Goal: Navigation & Orientation: Find specific page/section

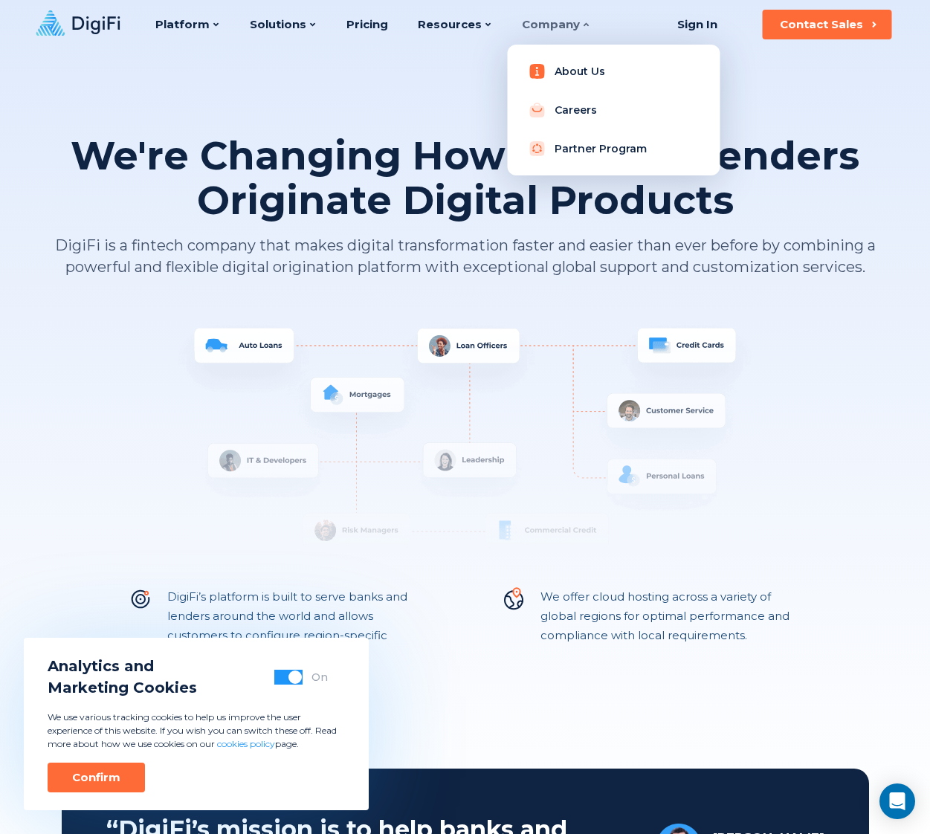
click at [580, 75] on link "About Us" at bounding box center [613, 71] width 189 height 30
click at [548, 68] on link "About Us" at bounding box center [613, 71] width 189 height 30
